Goal: Information Seeking & Learning: Learn about a topic

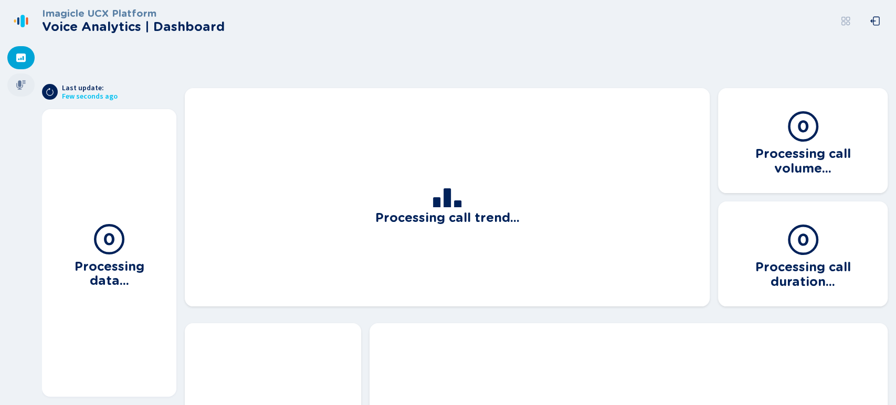
click at [18, 90] on icon at bounding box center [21, 85] width 11 height 11
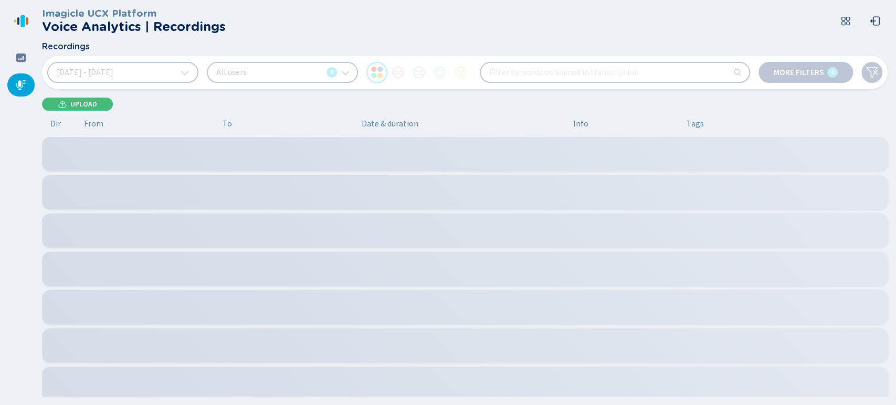
click at [113, 80] on button "[DATE] - [DATE]" at bounding box center [122, 72] width 151 height 21
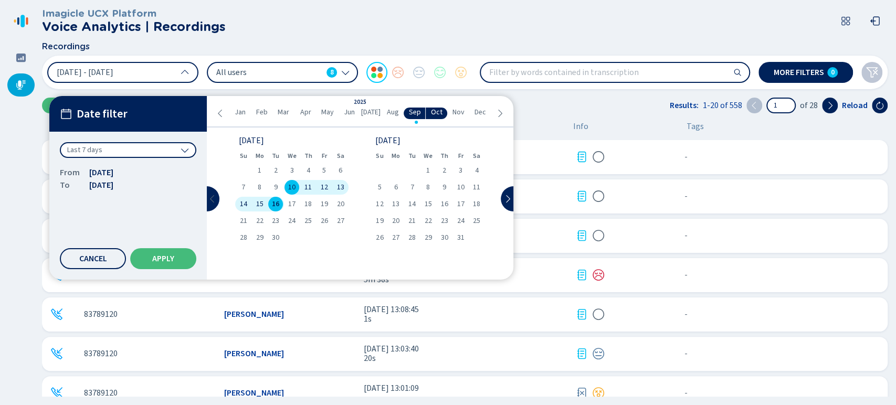
click at [207, 196] on button at bounding box center [213, 198] width 13 height 25
click at [436, 188] on div "3 4 5 6 7 8 9" at bounding box center [428, 187] width 113 height 15
click at [445, 188] on span "7" at bounding box center [445, 187] width 4 height 7
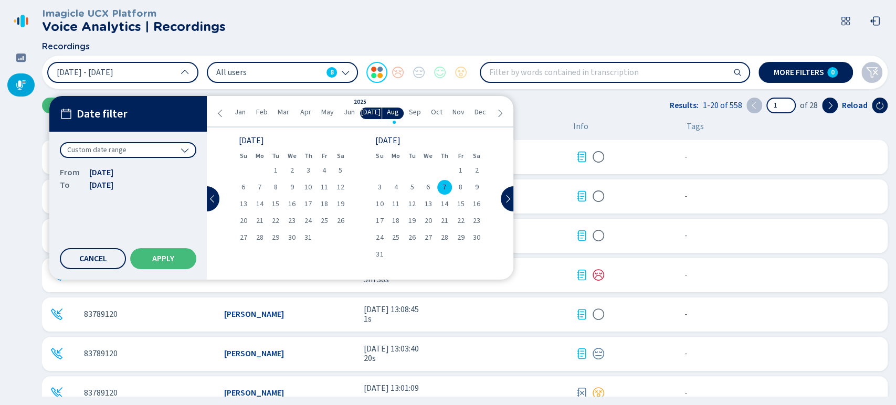
click at [321, 72] on span "All users" at bounding box center [269, 73] width 106 height 12
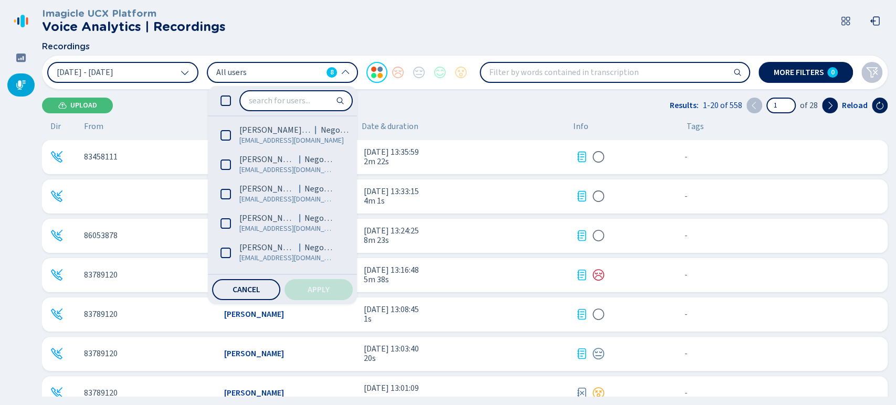
scroll to position [86, 0]
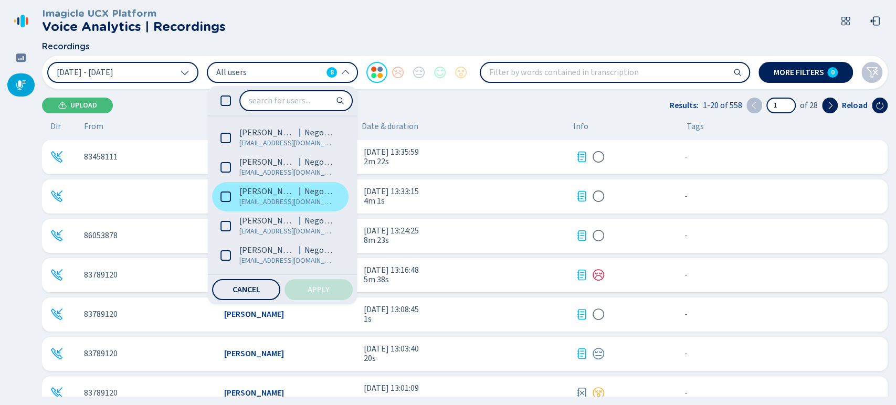
click at [237, 196] on label "[PERSON_NAME] Negocios [EMAIL_ADDRESS][DOMAIN_NAME]" at bounding box center [280, 196] width 137 height 29
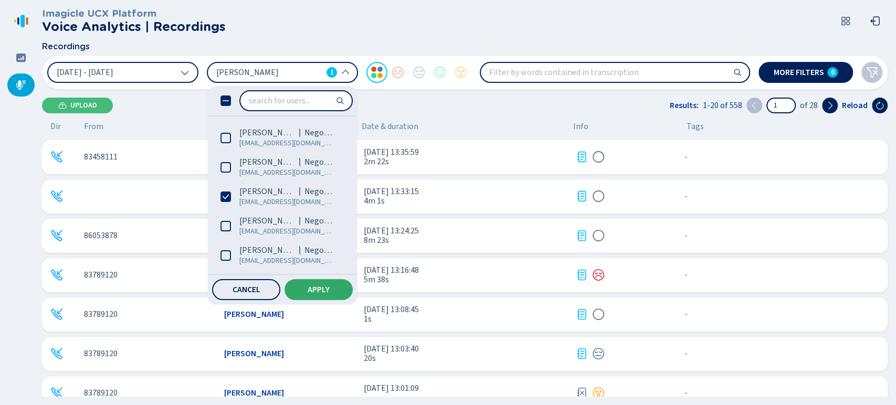
click at [315, 297] on button "Apply" at bounding box center [319, 289] width 68 height 21
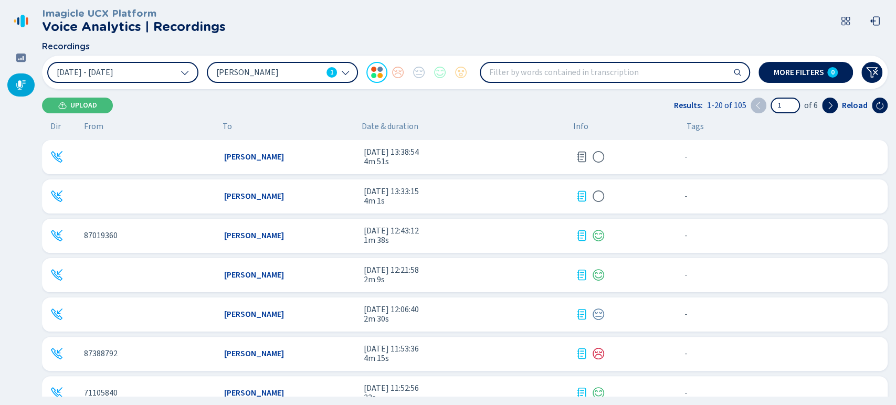
click at [755, 333] on div "[PERSON_NAME] [DATE] 13:38:54 4m 51s - {{hiddenTagsCount}} more [PERSON_NAME] […" at bounding box center [467, 268] width 850 height 257
click at [189, 74] on icon at bounding box center [185, 72] width 8 height 8
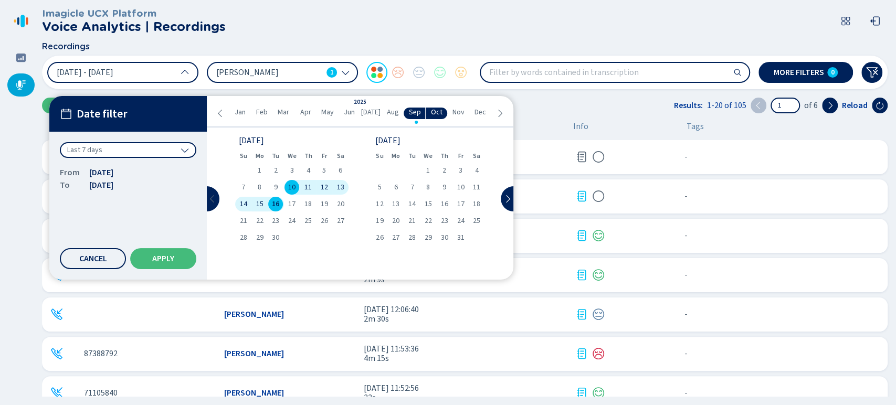
click at [216, 196] on icon at bounding box center [212, 199] width 8 height 8
click at [428, 190] on span "6" at bounding box center [428, 187] width 4 height 7
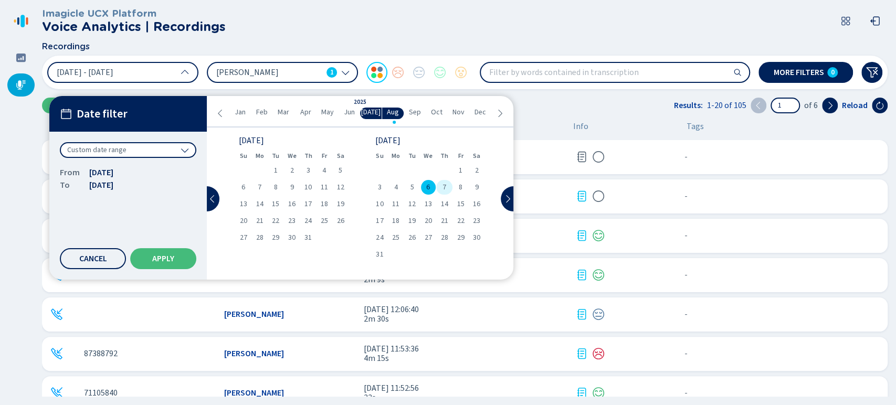
click at [438, 190] on div "7" at bounding box center [444, 187] width 16 height 15
click at [427, 191] on span "6" at bounding box center [428, 187] width 4 height 7
click at [446, 187] on div "7" at bounding box center [444, 187] width 16 height 15
click at [190, 257] on button "Apply" at bounding box center [163, 258] width 66 height 21
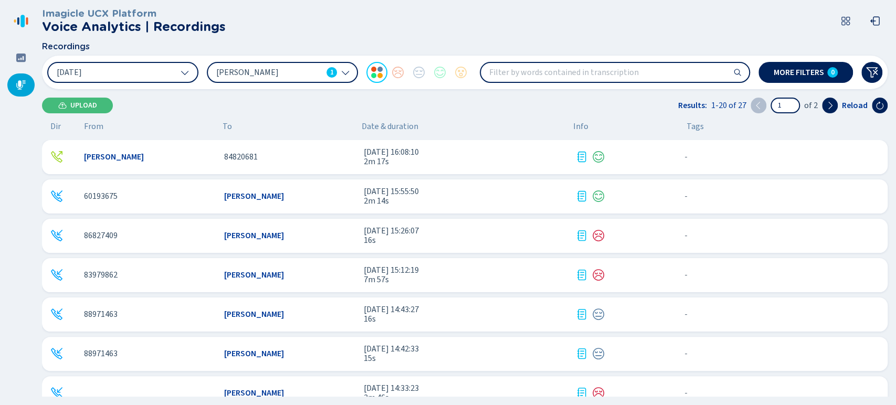
click at [336, 274] on div "[PERSON_NAME]" at bounding box center [290, 274] width 132 height 9
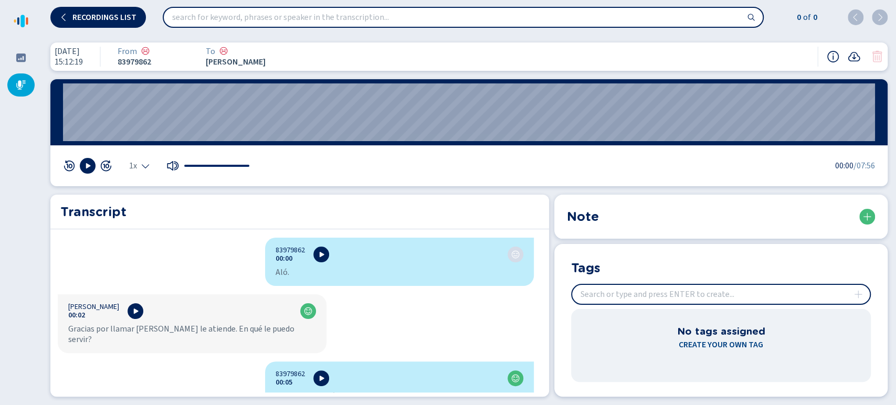
click at [143, 166] on icon "Select the playback speed" at bounding box center [145, 167] width 7 height 4
click at [141, 136] on li "1.5x" at bounding box center [142, 133] width 24 height 17
click at [86, 163] on icon at bounding box center [87, 166] width 8 height 8
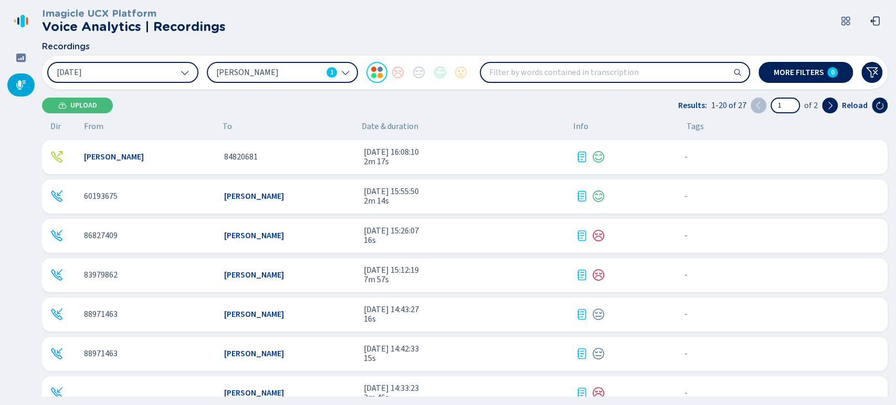
click at [134, 58] on div "[DATE] [PERSON_NAME] 1 More filters 0" at bounding box center [465, 73] width 846 height 34
click at [130, 73] on button "[DATE]" at bounding box center [122, 72] width 151 height 21
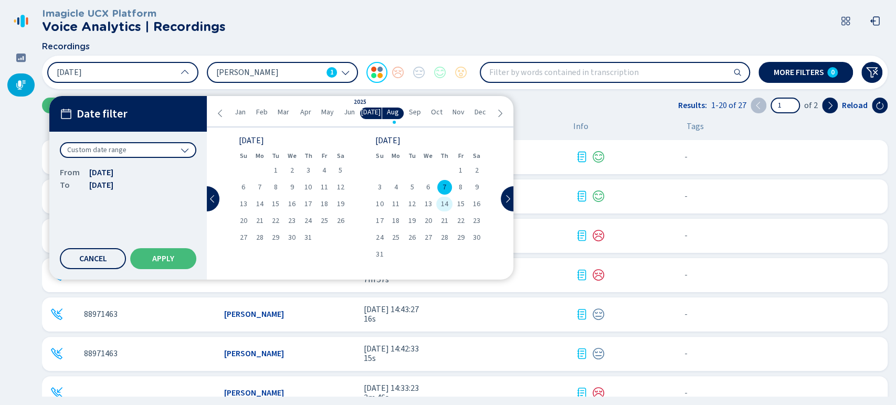
click at [443, 204] on span "14" at bounding box center [444, 204] width 7 height 7
click at [444, 187] on span "7" at bounding box center [445, 187] width 4 height 7
click at [444, 202] on span "14" at bounding box center [444, 204] width 7 height 7
click at [187, 255] on button "Apply" at bounding box center [163, 258] width 66 height 21
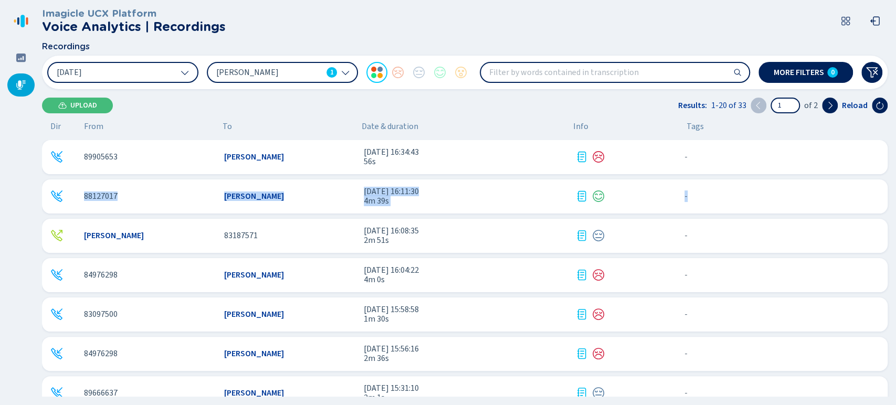
drag, startPoint x: 885, startPoint y: 155, endPoint x: 889, endPoint y: 184, distance: 29.7
click at [889, 184] on div "89905653 [PERSON_NAME] [DATE] 16:34:43 56s - {{hiddenTagsCount}} more 88127017 …" at bounding box center [467, 268] width 850 height 257
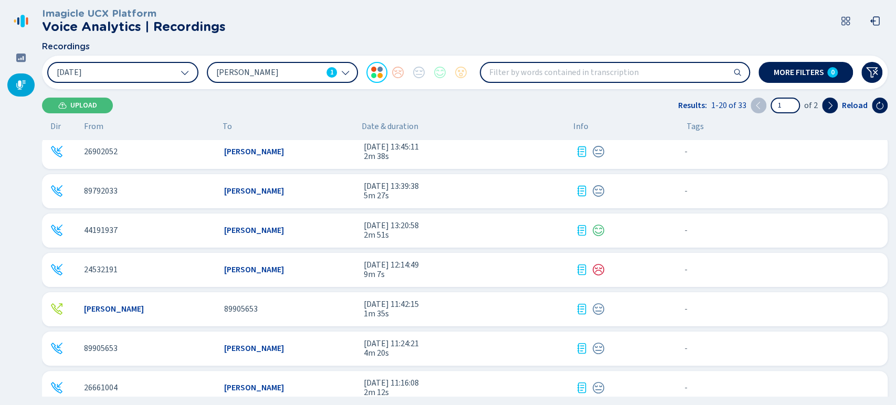
scroll to position [529, 0]
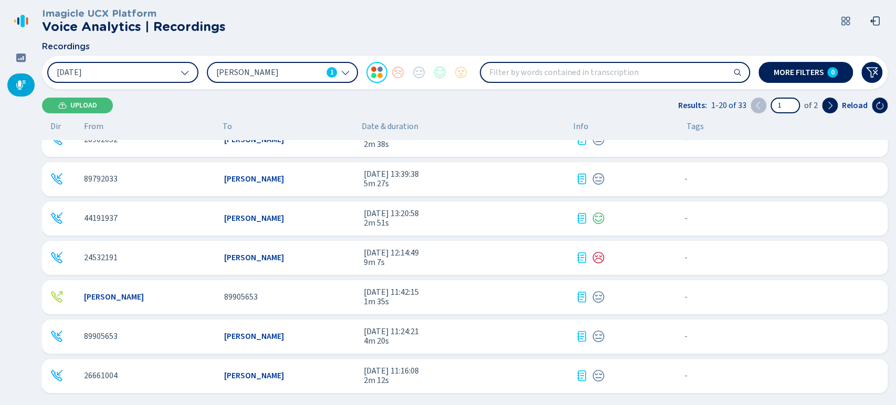
click at [829, 113] on div "Imagicle UCX Platform Voice Analytics | Recordings Recordings [DATE] [PERSON_NA…" at bounding box center [469, 202] width 854 height 405
click at [829, 107] on icon at bounding box center [830, 105] width 8 height 8
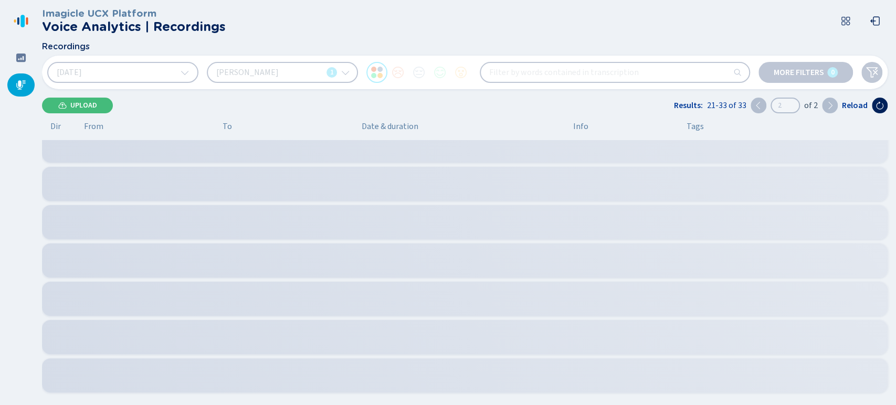
scroll to position [126, 0]
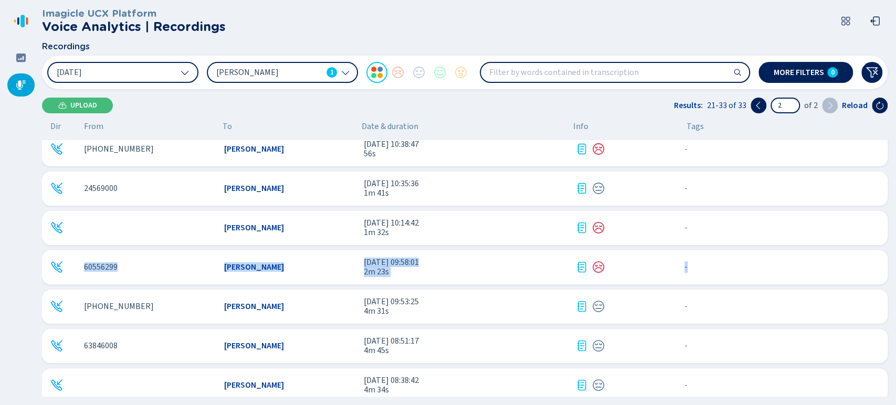
drag, startPoint x: 887, startPoint y: 231, endPoint x: 888, endPoint y: 255, distance: 24.2
click at [888, 255] on div "88228425 [PERSON_NAME] [DATE] 11:14:07 7s - {{hiddenTagsCount}} more [PERSON_NA…" at bounding box center [467, 268] width 850 height 257
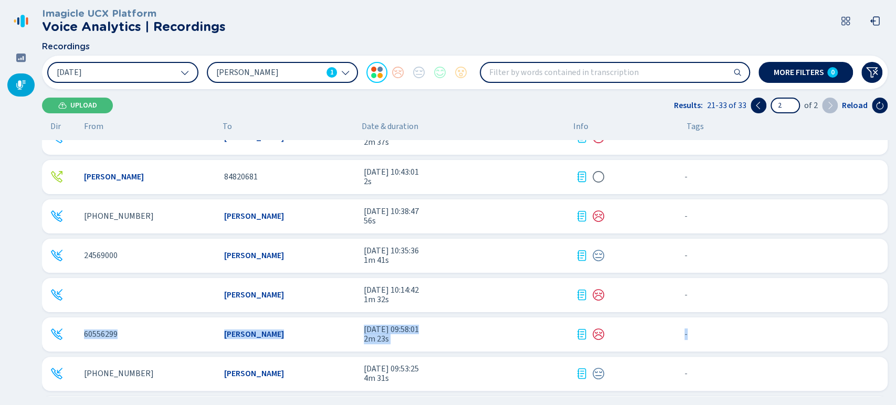
scroll to position [15, 0]
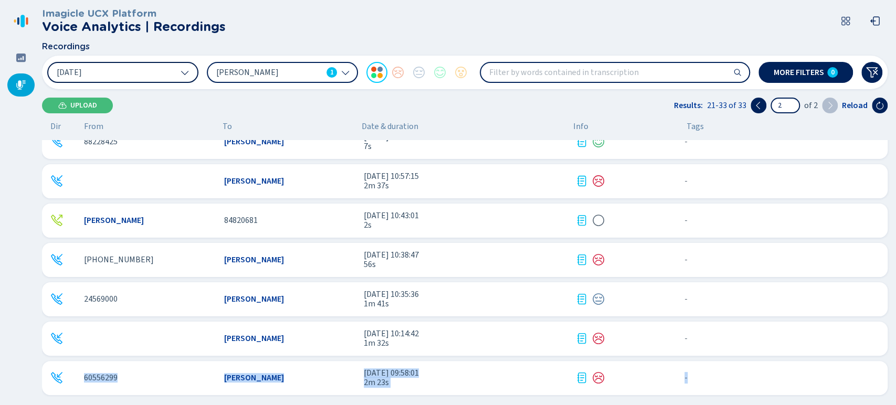
click at [160, 62] on button "[DATE]" at bounding box center [122, 72] width 151 height 21
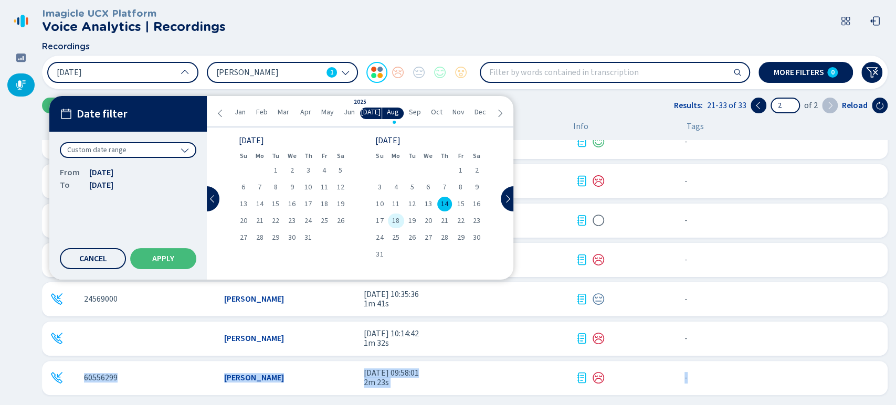
click at [392, 218] on span "18" at bounding box center [395, 220] width 7 height 7
click at [446, 204] on span "14" at bounding box center [444, 204] width 7 height 7
click at [392, 221] on span "18" at bounding box center [395, 220] width 7 height 7
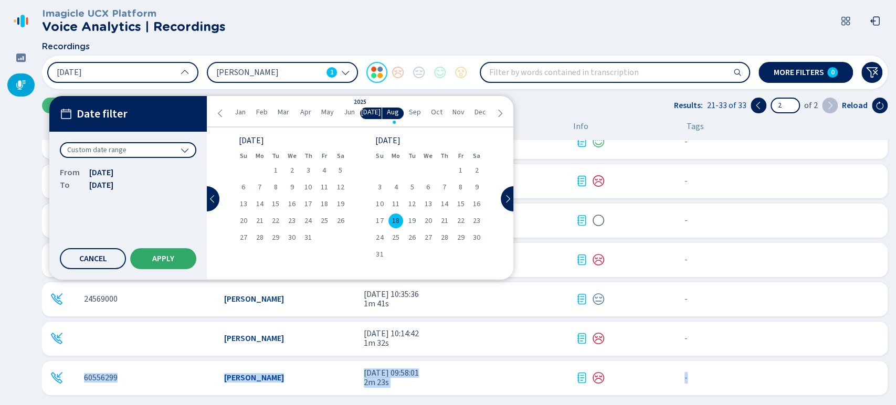
click at [179, 255] on button "Apply" at bounding box center [163, 258] width 66 height 21
type input "1"
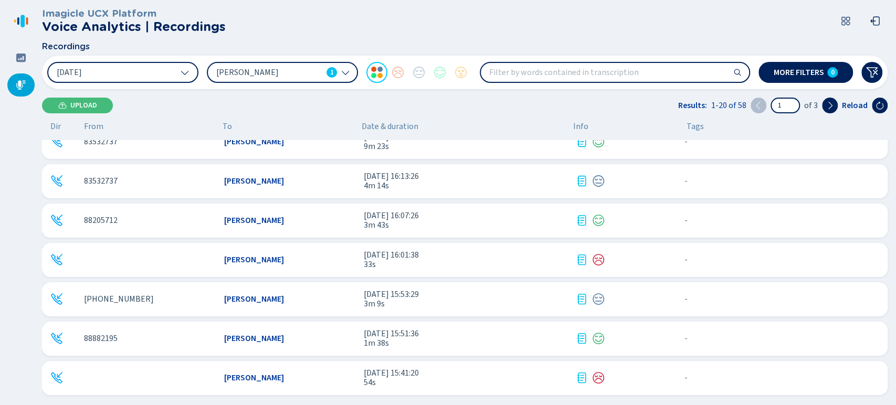
scroll to position [0, 0]
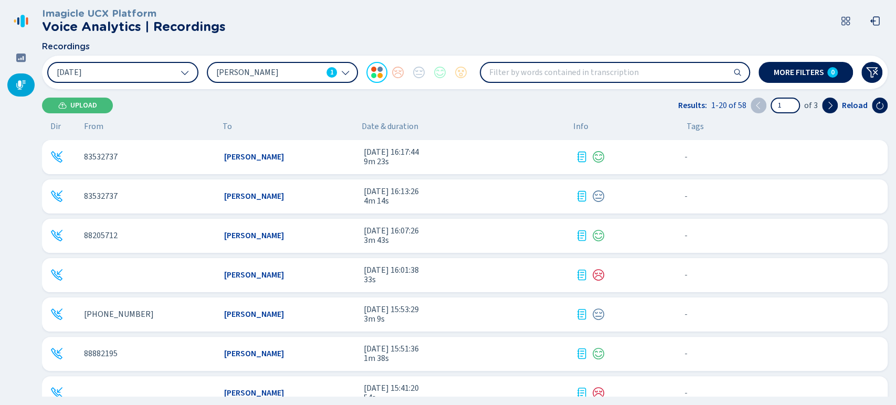
click at [104, 153] on span "83532737" at bounding box center [101, 156] width 34 height 9
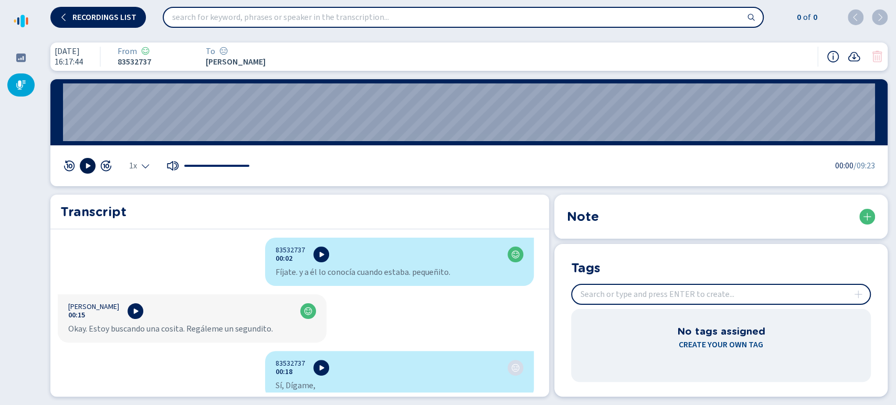
click at [91, 164] on icon at bounding box center [87, 166] width 8 height 8
click at [139, 165] on div "1x" at bounding box center [139, 166] width 20 height 8
click at [139, 134] on li "1.5x" at bounding box center [142, 133] width 24 height 17
click at [383, 188] on div "[DATE] 16:17:44 From 83532737 To [PERSON_NAME] 00:57 1.5x 00:07 /09:23 Transcri…" at bounding box center [469, 219] width 854 height 371
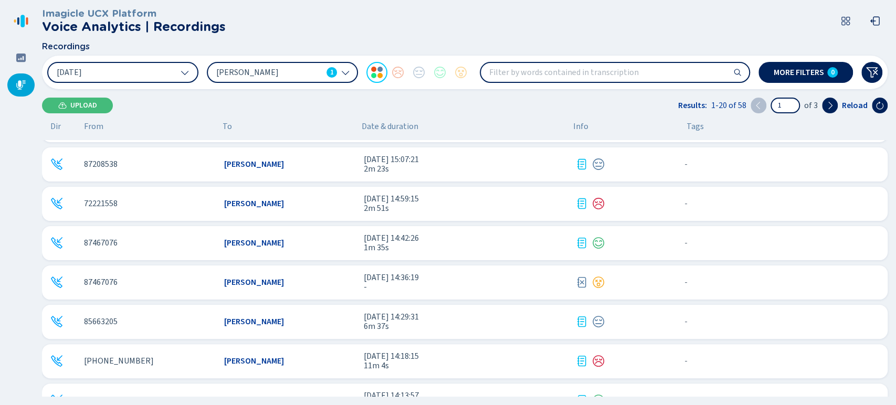
scroll to position [529, 0]
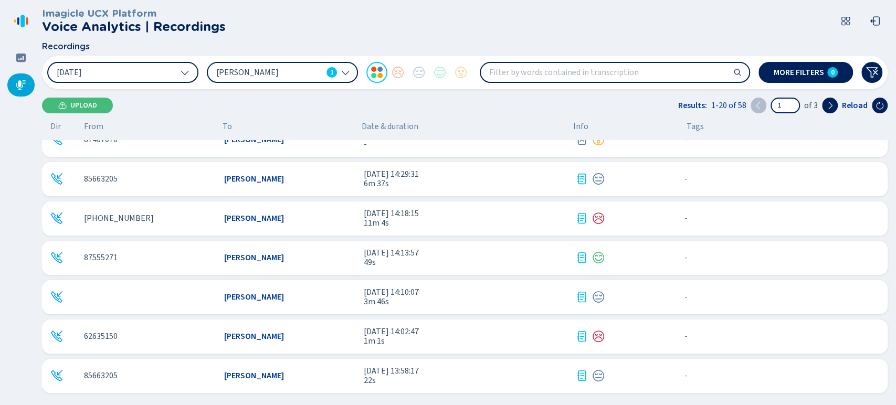
click at [104, 178] on span "85663205" at bounding box center [101, 178] width 34 height 9
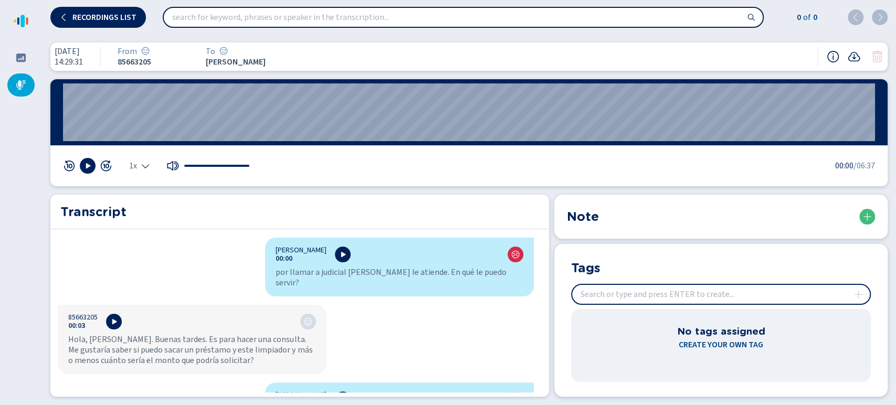
click at [147, 169] on icon "Select the playback speed" at bounding box center [145, 166] width 8 height 8
click at [142, 139] on li "1.5x" at bounding box center [142, 133] width 24 height 17
click at [83, 164] on icon at bounding box center [87, 166] width 8 height 8
click at [517, 343] on div "[PERSON_NAME] 00:00 por llamar a judicial [PERSON_NAME] le atiende. En qué le p…" at bounding box center [295, 315] width 491 height 155
click at [81, 167] on button at bounding box center [88, 166] width 16 height 16
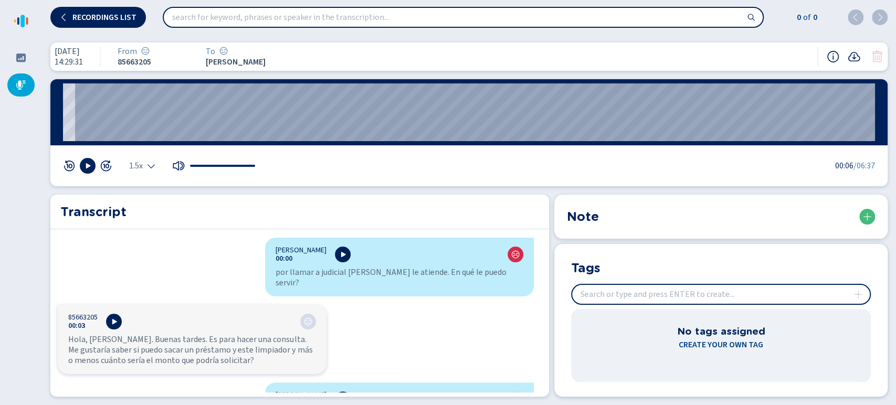
click at [87, 166] on icon at bounding box center [88, 165] width 5 height 5
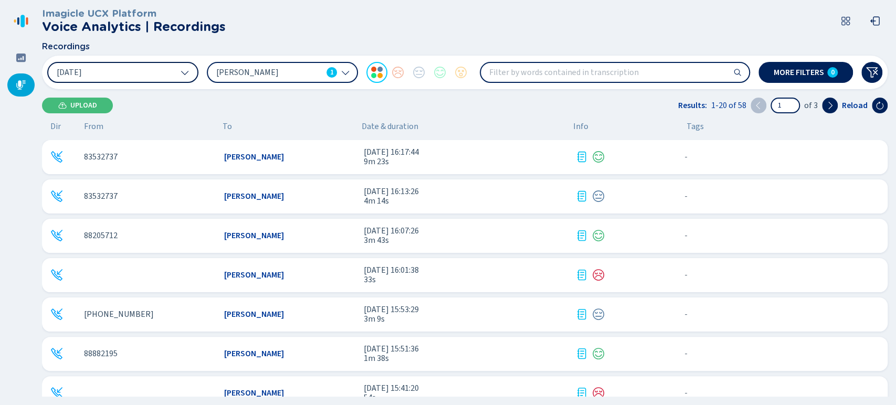
click at [165, 76] on button "[DATE]" at bounding box center [122, 72] width 151 height 21
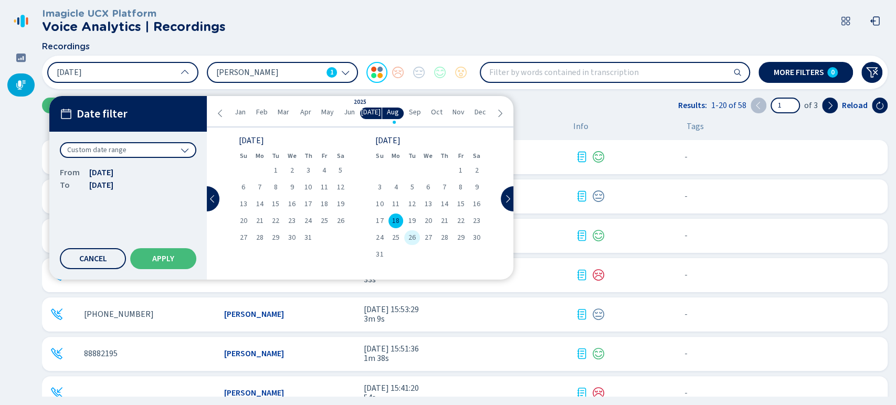
click at [419, 237] on div "26" at bounding box center [412, 238] width 16 height 15
click at [400, 224] on div "18" at bounding box center [396, 221] width 16 height 15
click at [414, 242] on span "26" at bounding box center [412, 237] width 7 height 7
click at [183, 248] on button "Apply" at bounding box center [163, 258] width 66 height 21
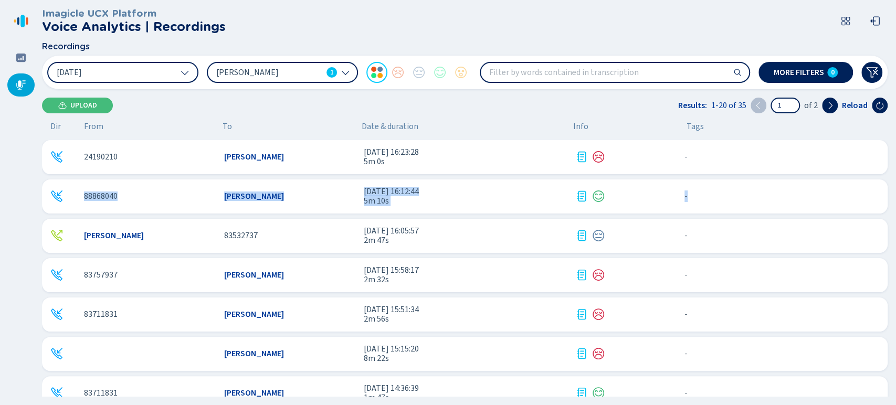
drag, startPoint x: 887, startPoint y: 165, endPoint x: 893, endPoint y: 202, distance: 37.2
click at [893, 202] on div "Imagicle UCX Platform Voice Analytics | Recordings Recordings [DATE] [PERSON_NA…" at bounding box center [469, 202] width 854 height 405
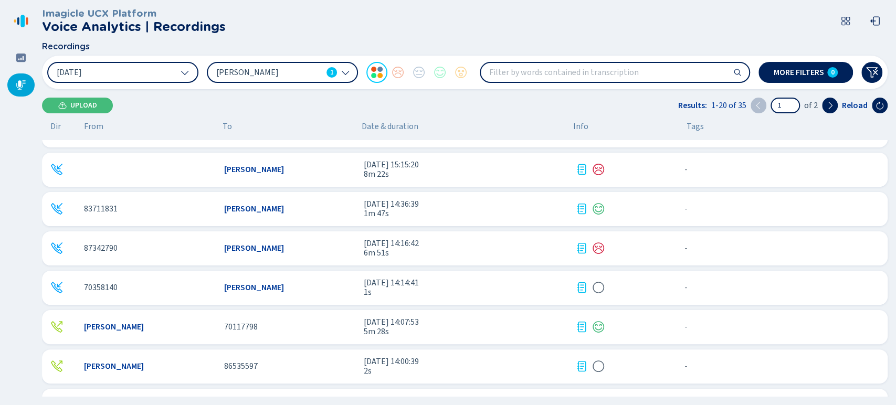
scroll to position [193, 0]
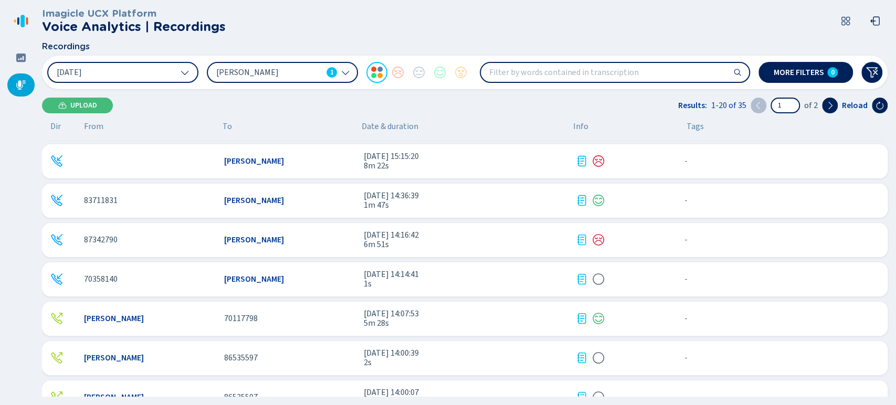
click at [490, 155] on span "[DATE] 15:15:20" at bounding box center [465, 156] width 203 height 9
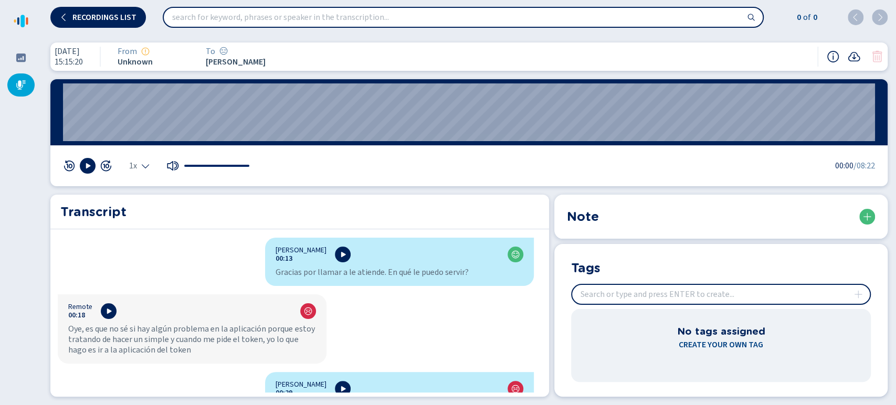
click at [140, 163] on div "1x" at bounding box center [139, 166] width 20 height 8
click at [143, 130] on li "1.5x" at bounding box center [142, 133] width 24 height 17
click at [87, 166] on icon at bounding box center [88, 165] width 5 height 5
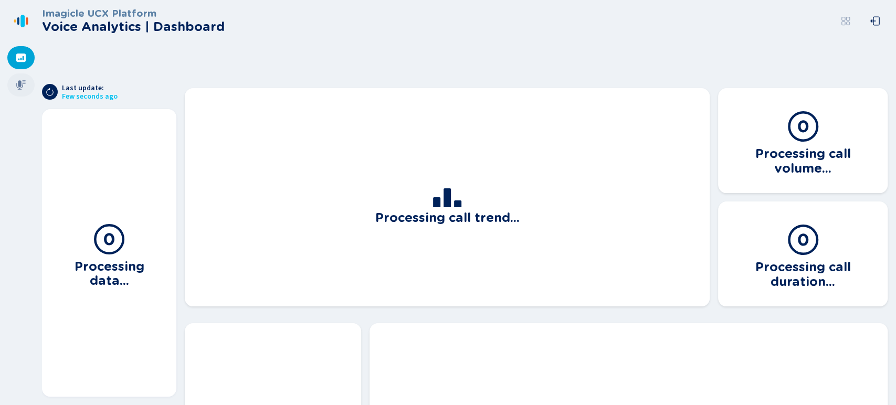
click at [25, 90] on icon at bounding box center [21, 85] width 11 height 11
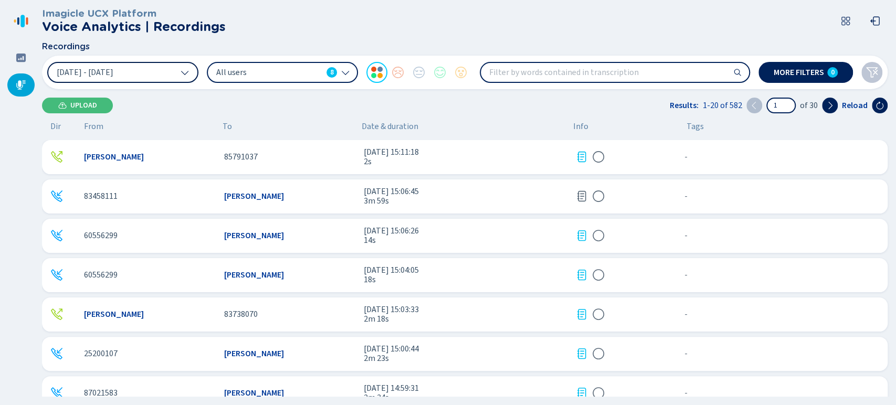
click at [171, 74] on button "[DATE] - [DATE]" at bounding box center [122, 72] width 151 height 21
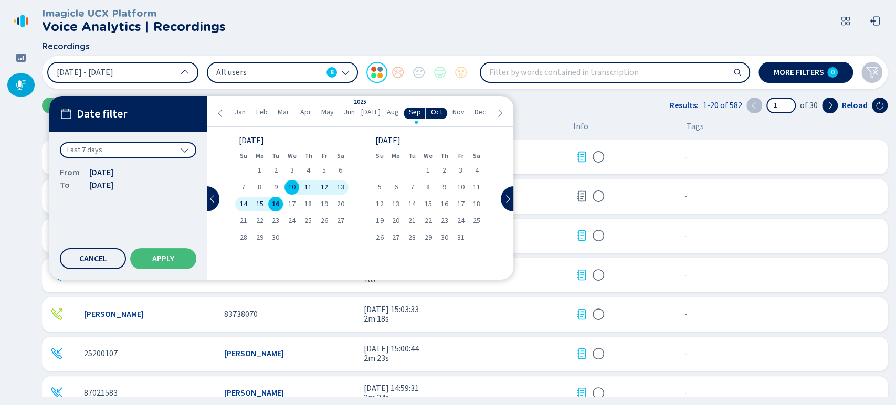
click at [270, 63] on div "All users 8" at bounding box center [282, 72] width 151 height 21
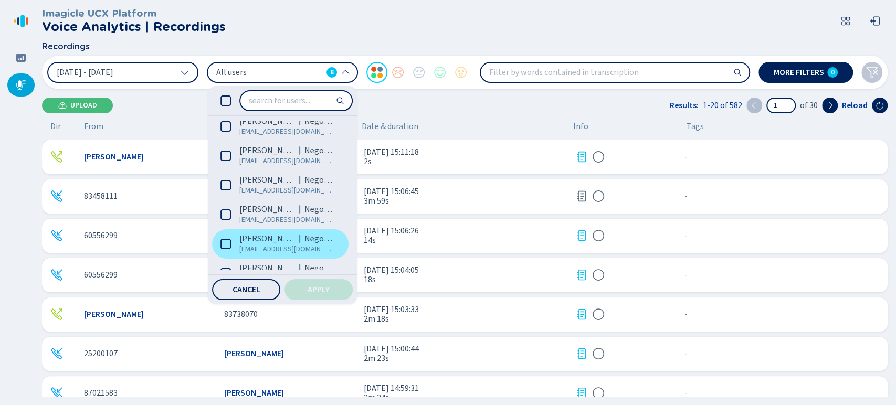
scroll to position [86, 0]
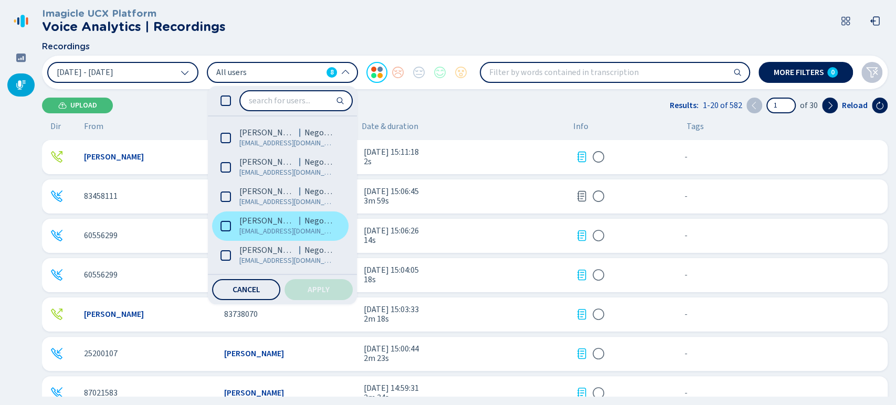
click at [231, 222] on label "Jimena Solis Torres Negocios jsolist@coopejudicial.fi.cr" at bounding box center [280, 226] width 137 height 29
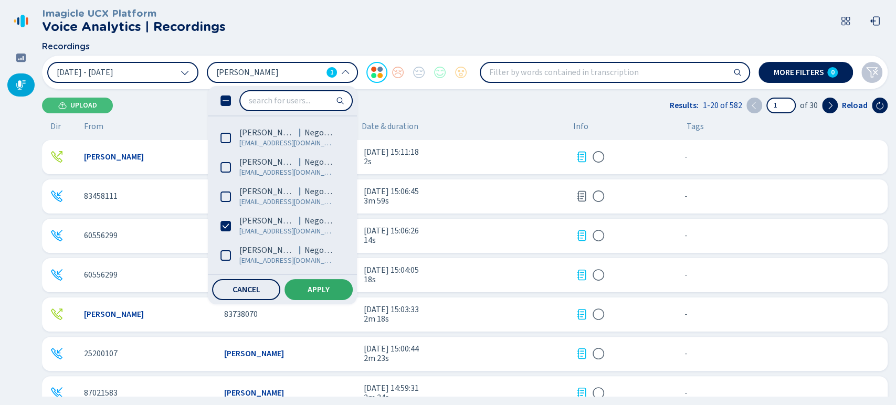
click at [322, 289] on span "Apply" at bounding box center [319, 290] width 22 height 8
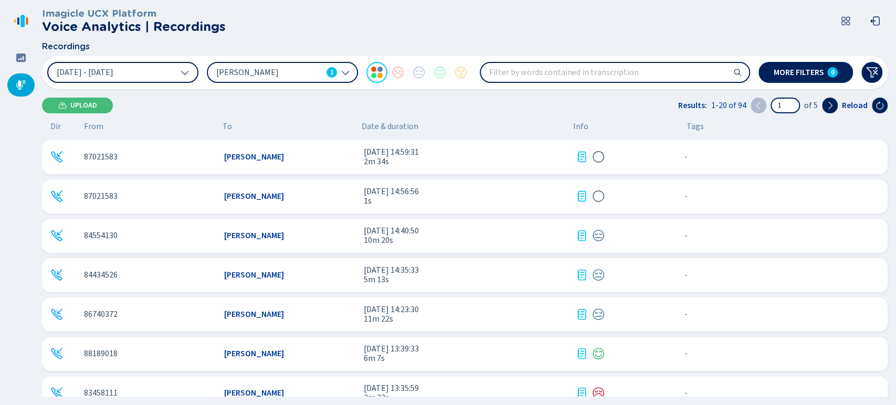
click at [134, 82] on button "[DATE] - [DATE]" at bounding box center [122, 72] width 151 height 21
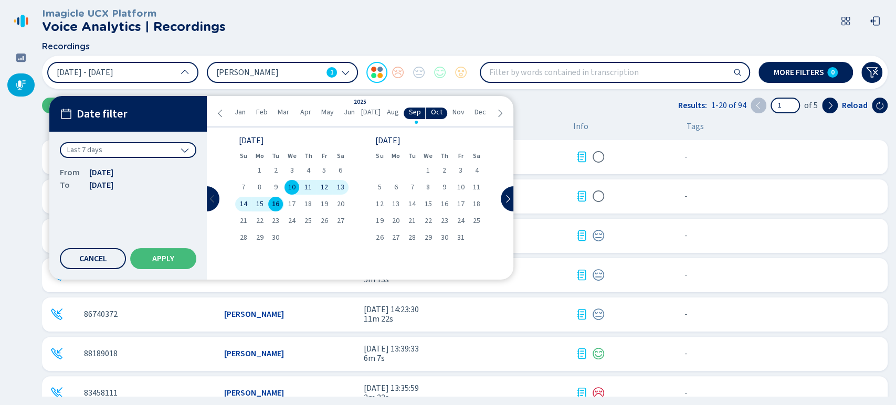
click at [210, 196] on icon at bounding box center [212, 199] width 8 height 8
click at [444, 186] on span "7" at bounding box center [445, 187] width 4 height 7
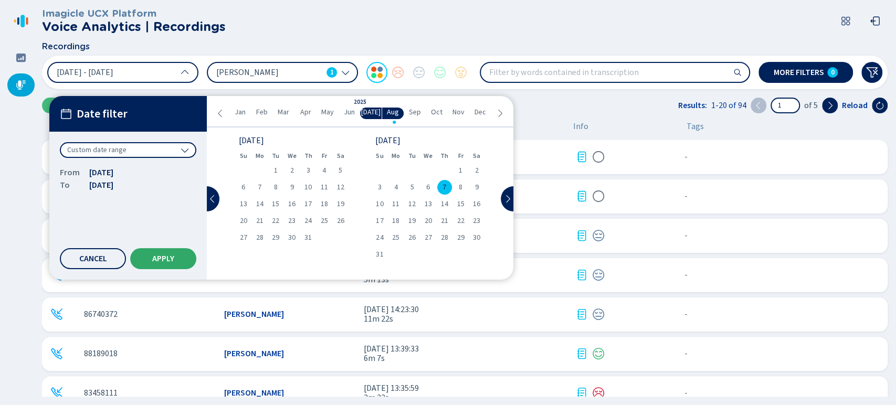
click at [171, 256] on span "Apply" at bounding box center [163, 259] width 22 height 8
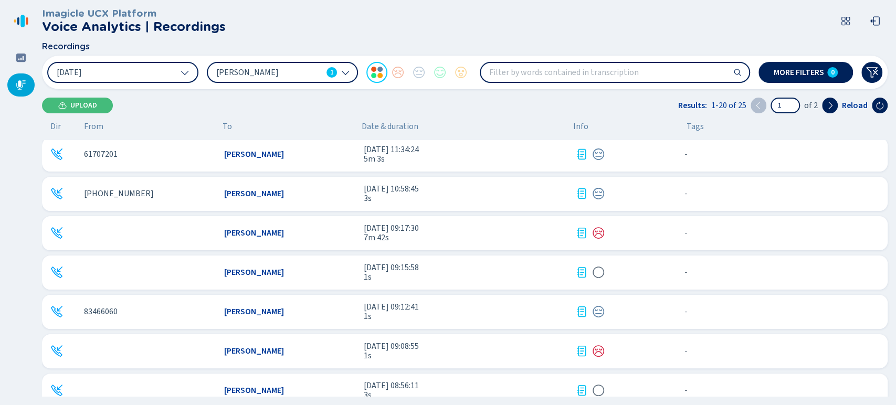
scroll to position [525, 0]
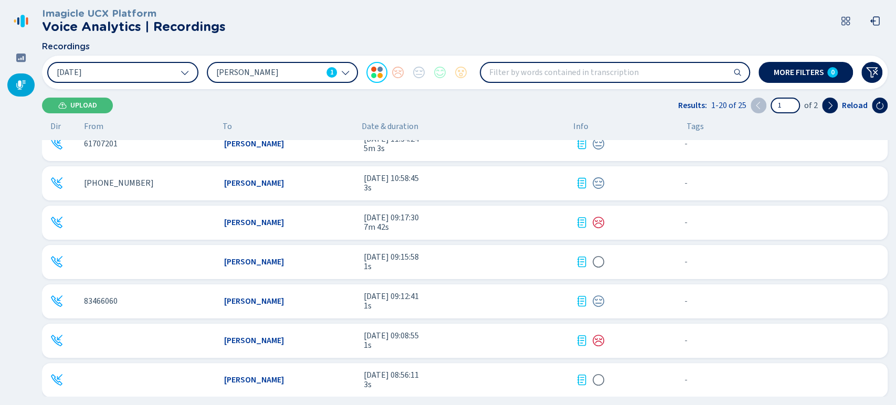
click at [455, 211] on div "Jimena Cecilia Solis Torres 7 ago 2025 - 09:17:30 7m 42s - {{hiddenTagsCount}} …" at bounding box center [465, 223] width 846 height 34
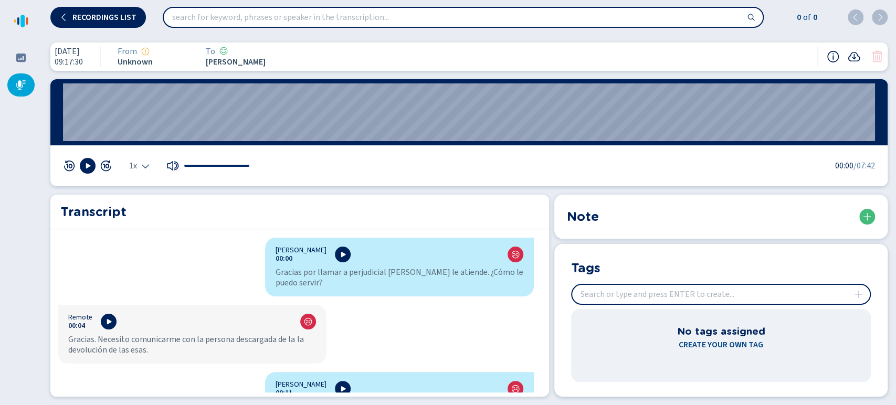
click at [142, 164] on icon "Select the playback speed" at bounding box center [145, 166] width 8 height 8
click at [146, 135] on li "1.5x" at bounding box center [142, 133] width 24 height 17
click at [93, 167] on button at bounding box center [88, 166] width 16 height 16
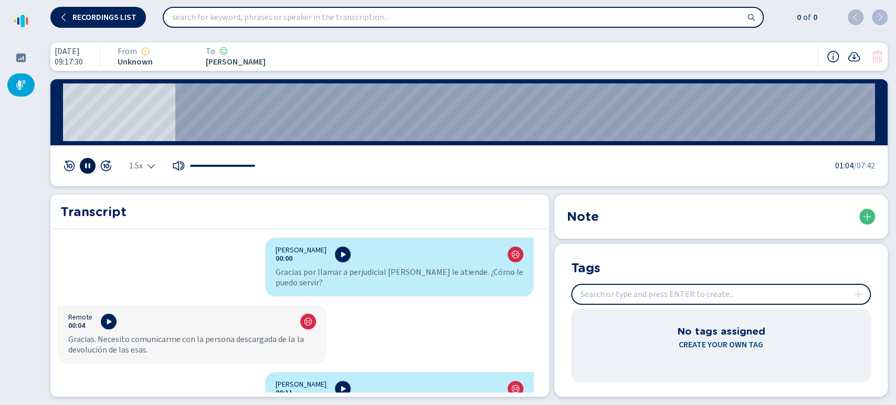
click at [87, 167] on rect at bounding box center [86, 166] width 2 height 5
